Goal: Information Seeking & Learning: Learn about a topic

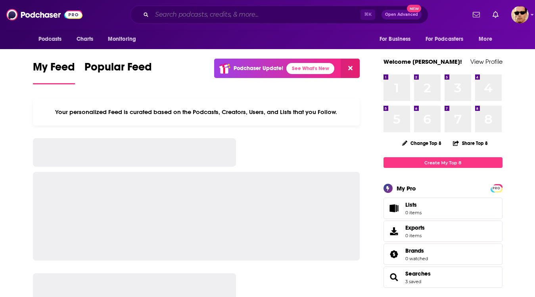
click at [193, 12] on input "Search podcasts, credits, & more..." at bounding box center [256, 14] width 208 height 13
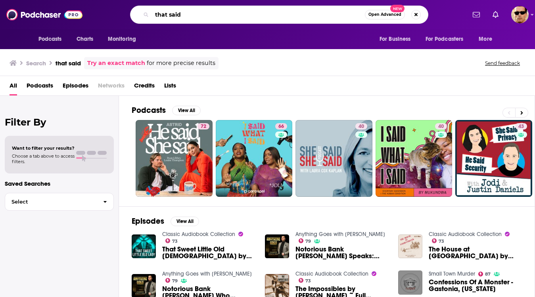
click at [273, 12] on input "that said" at bounding box center [258, 14] width 213 height 13
type input "that said [PERSON_NAME]"
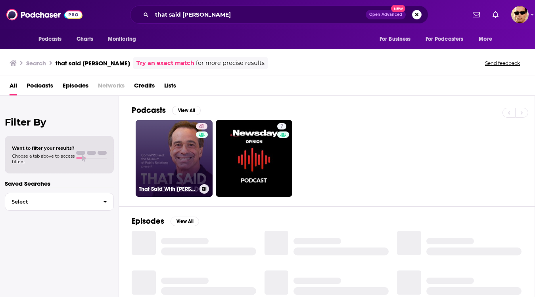
click at [191, 172] on link "41 That Said With [PERSON_NAME]" at bounding box center [174, 158] width 77 height 77
